Goal: Complete application form: Complete application form

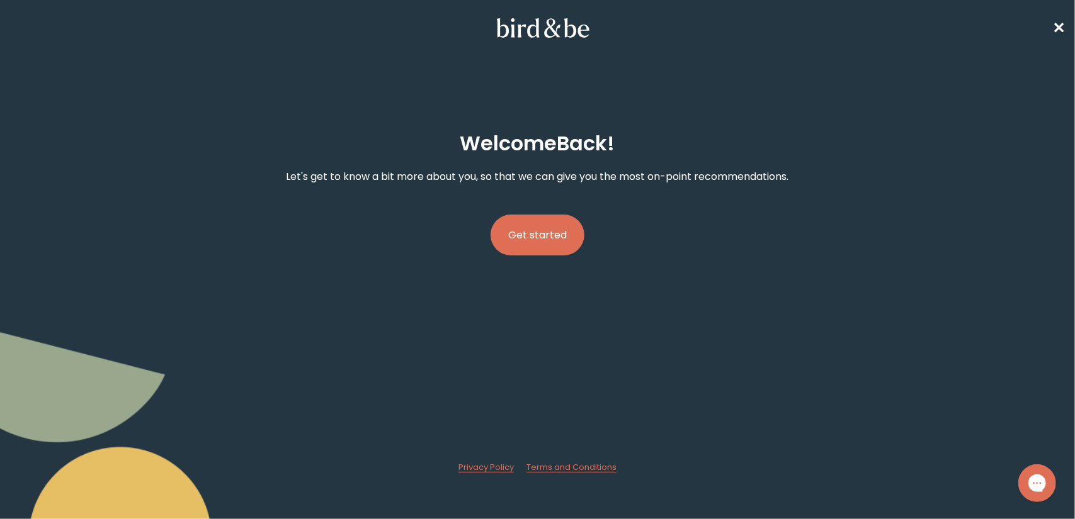
click at [535, 230] on button "Get started" at bounding box center [537, 235] width 94 height 41
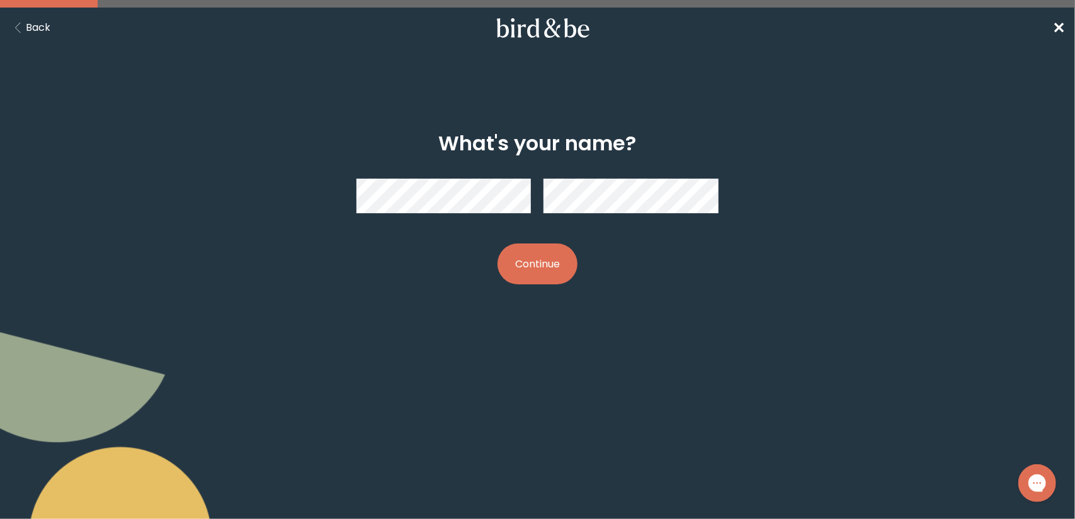
click at [538, 255] on button "Continue" at bounding box center [537, 264] width 80 height 41
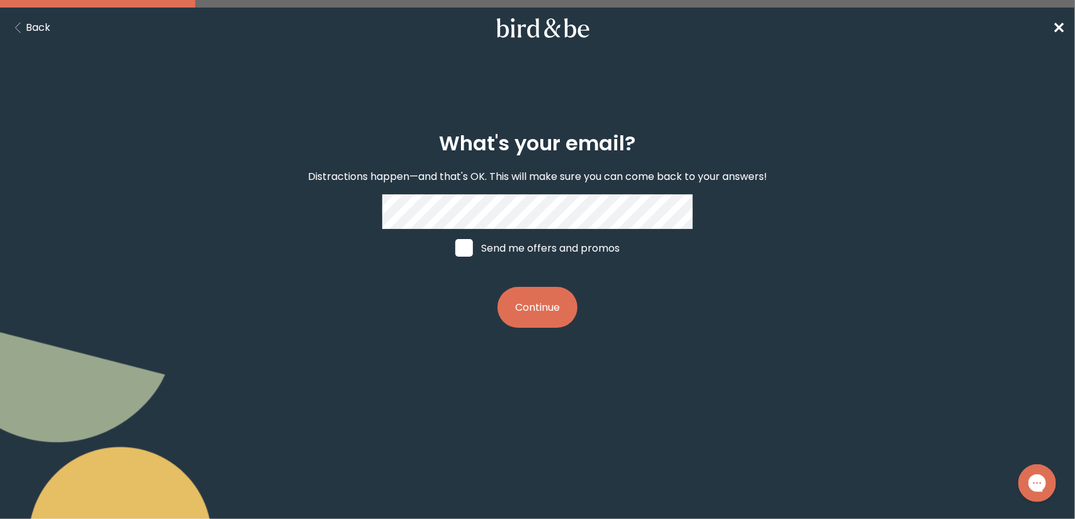
click at [537, 299] on button "Continue" at bounding box center [537, 307] width 80 height 41
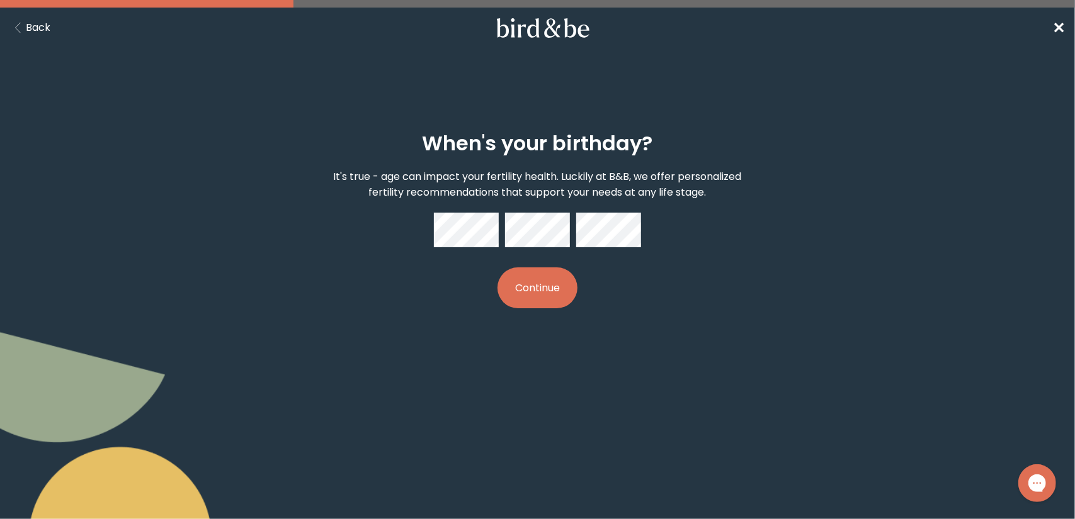
click at [521, 294] on button "Continue" at bounding box center [537, 288] width 80 height 41
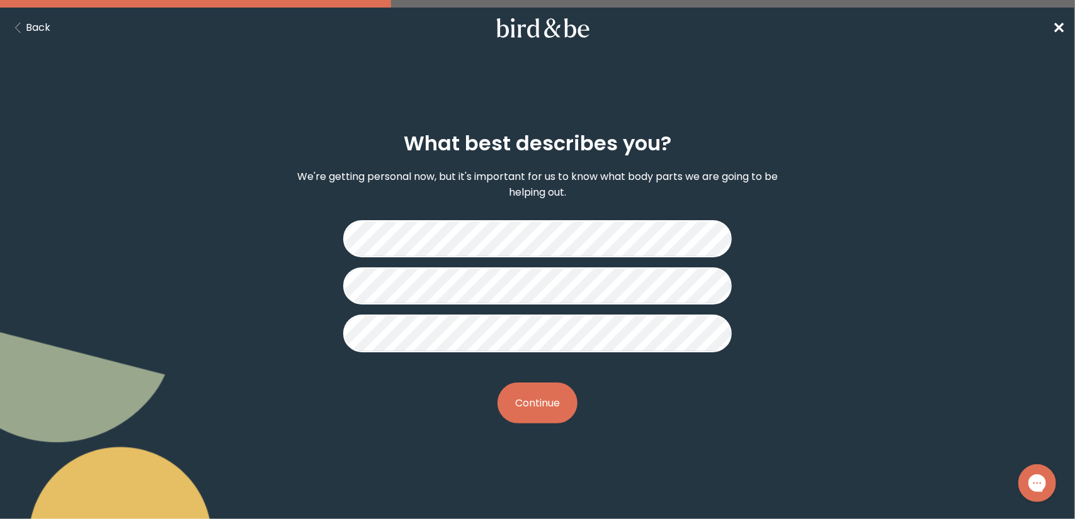
click at [555, 405] on button "Continue" at bounding box center [537, 403] width 80 height 41
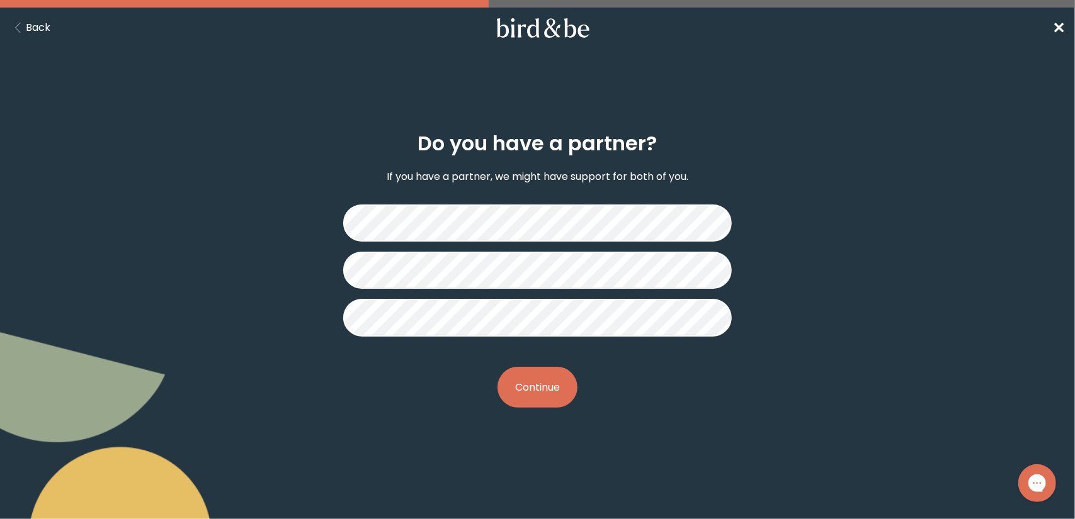
click at [550, 383] on button "Continue" at bounding box center [537, 387] width 80 height 41
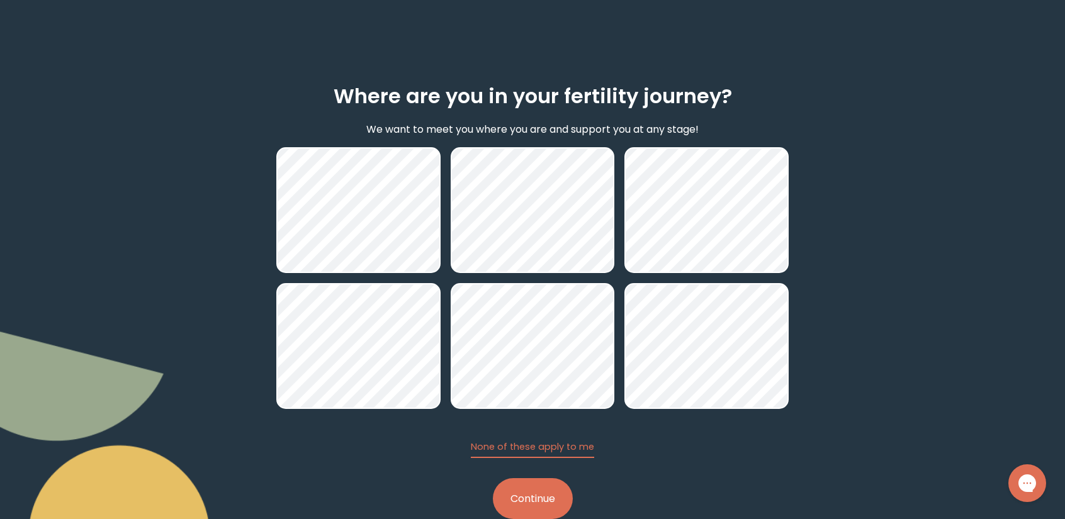
scroll to position [75, 0]
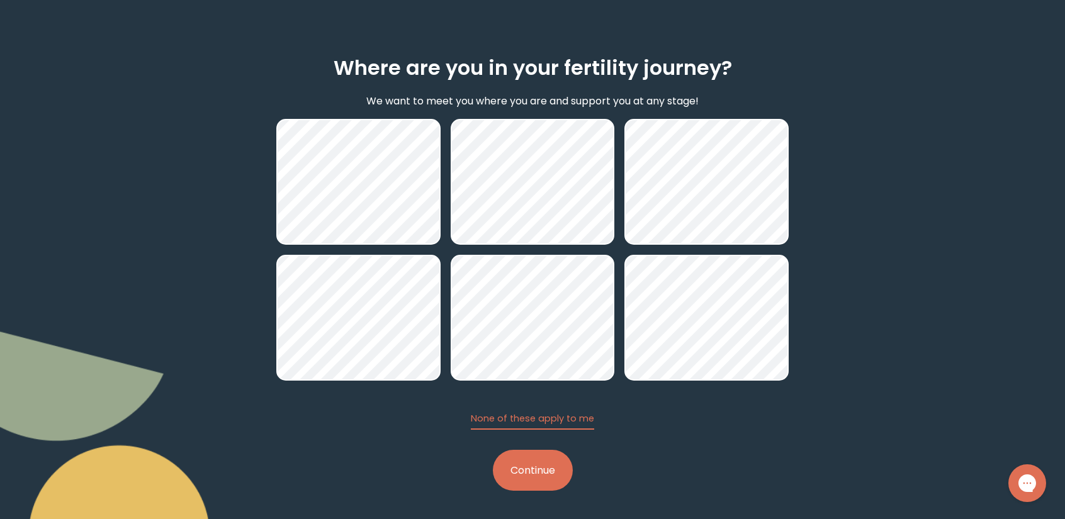
click at [565, 472] on button "Continue" at bounding box center [533, 470] width 80 height 41
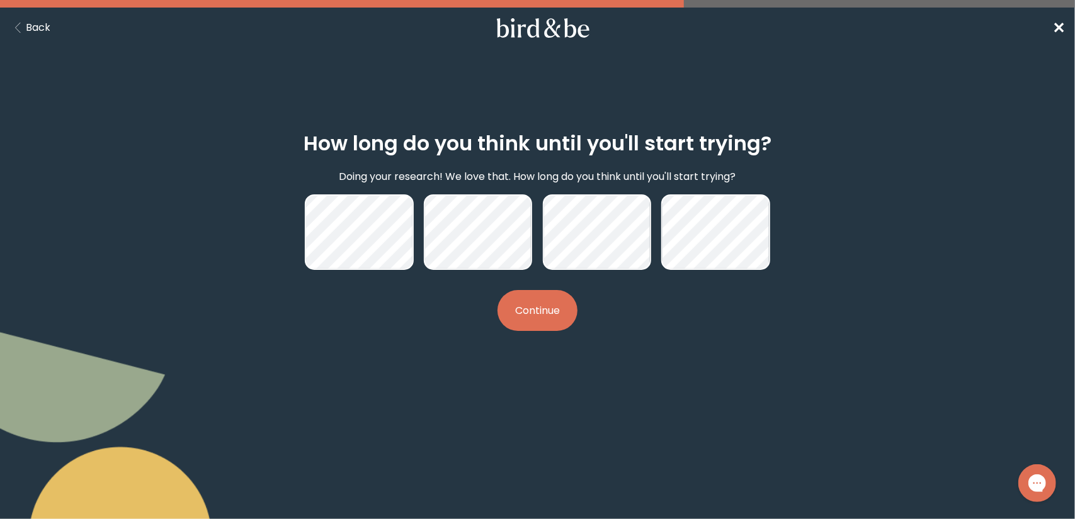
click at [548, 305] on button "Continue" at bounding box center [537, 310] width 80 height 41
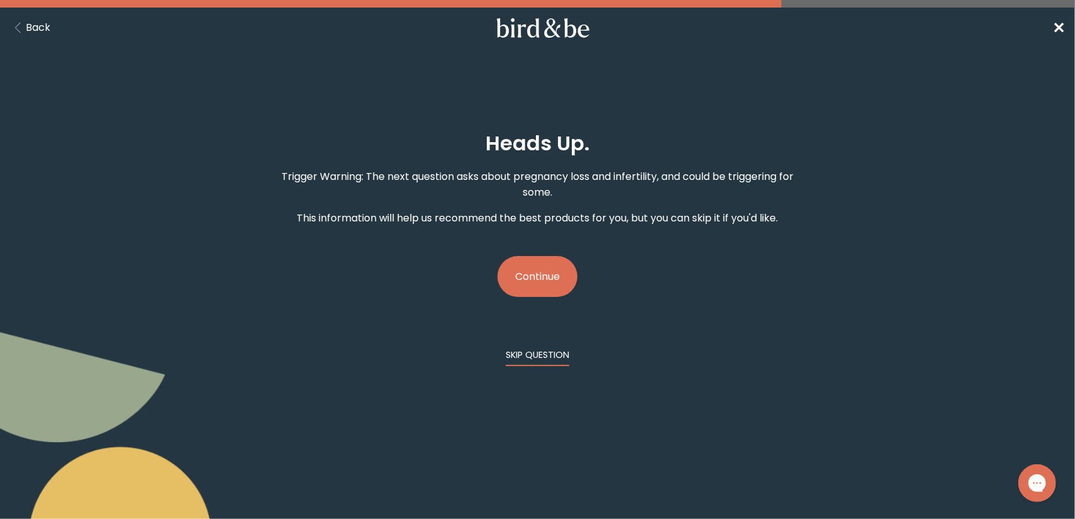
click at [549, 352] on button "SKIP QUESTION" at bounding box center [538, 358] width 64 height 18
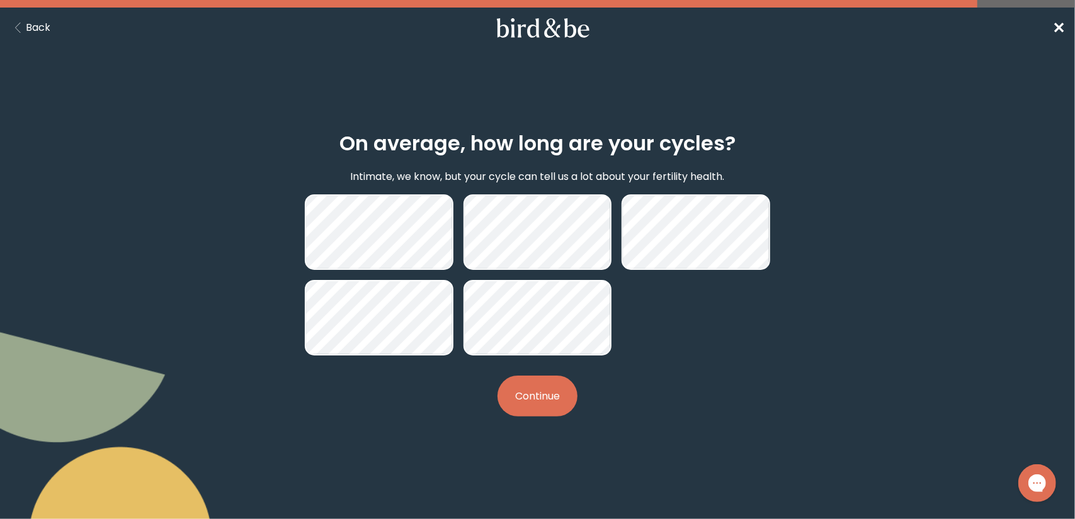
click at [557, 410] on button "Continue" at bounding box center [537, 396] width 80 height 41
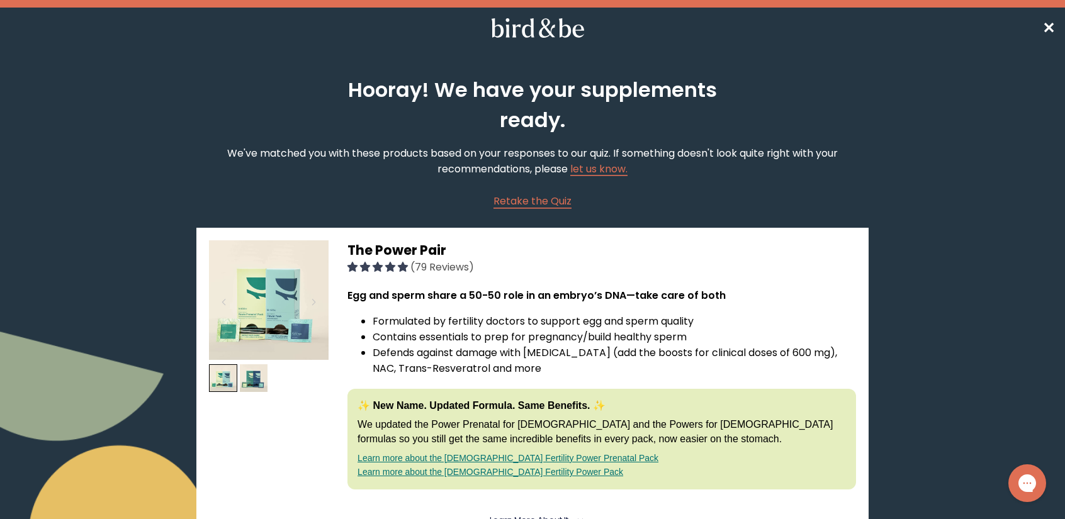
click at [528, 37] on use at bounding box center [538, 28] width 93 height 20
